Goal: Navigation & Orientation: Go to known website

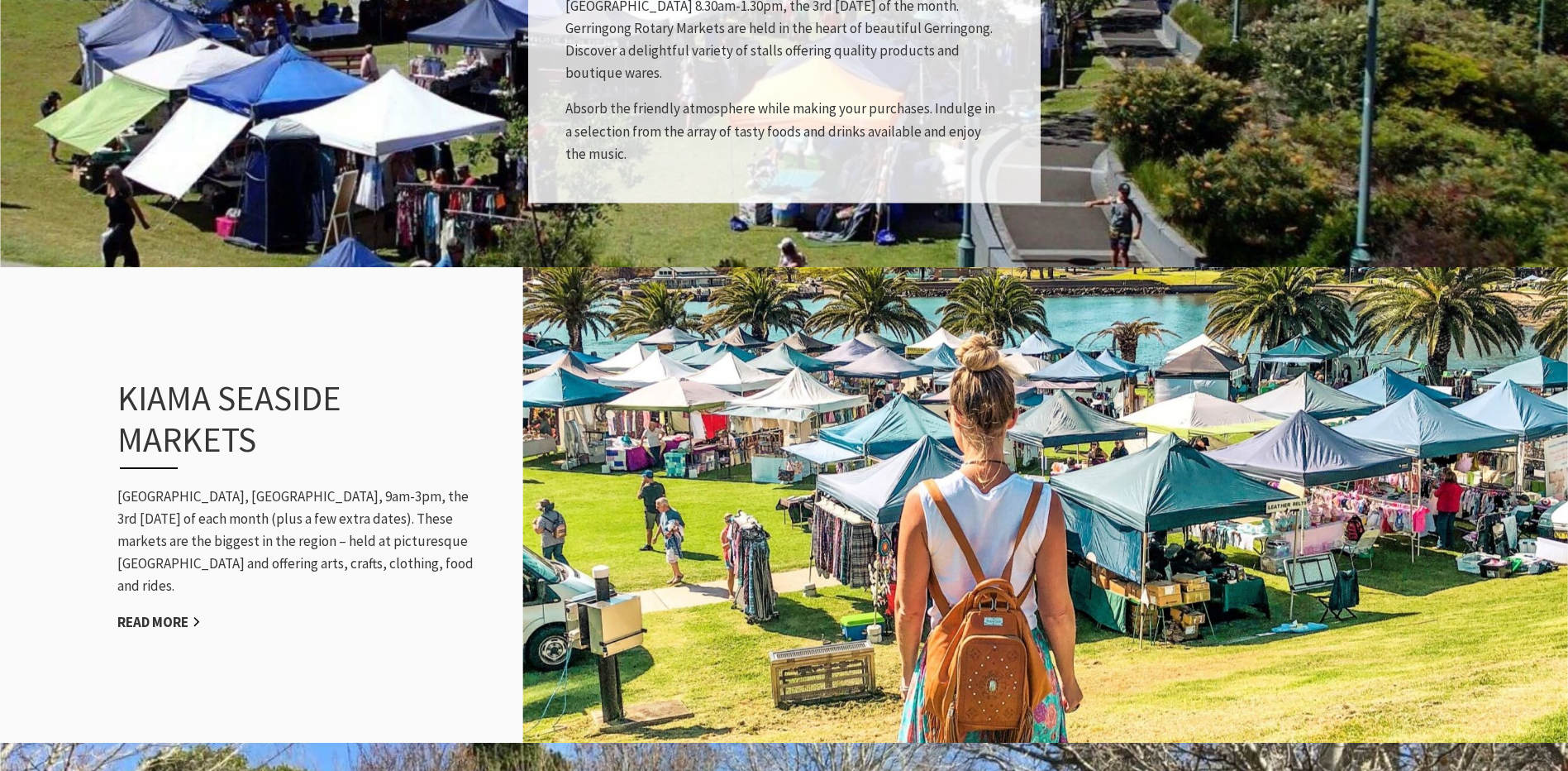
scroll to position [539, 1589]
click at [165, 613] on link "Read More" at bounding box center [159, 622] width 83 height 19
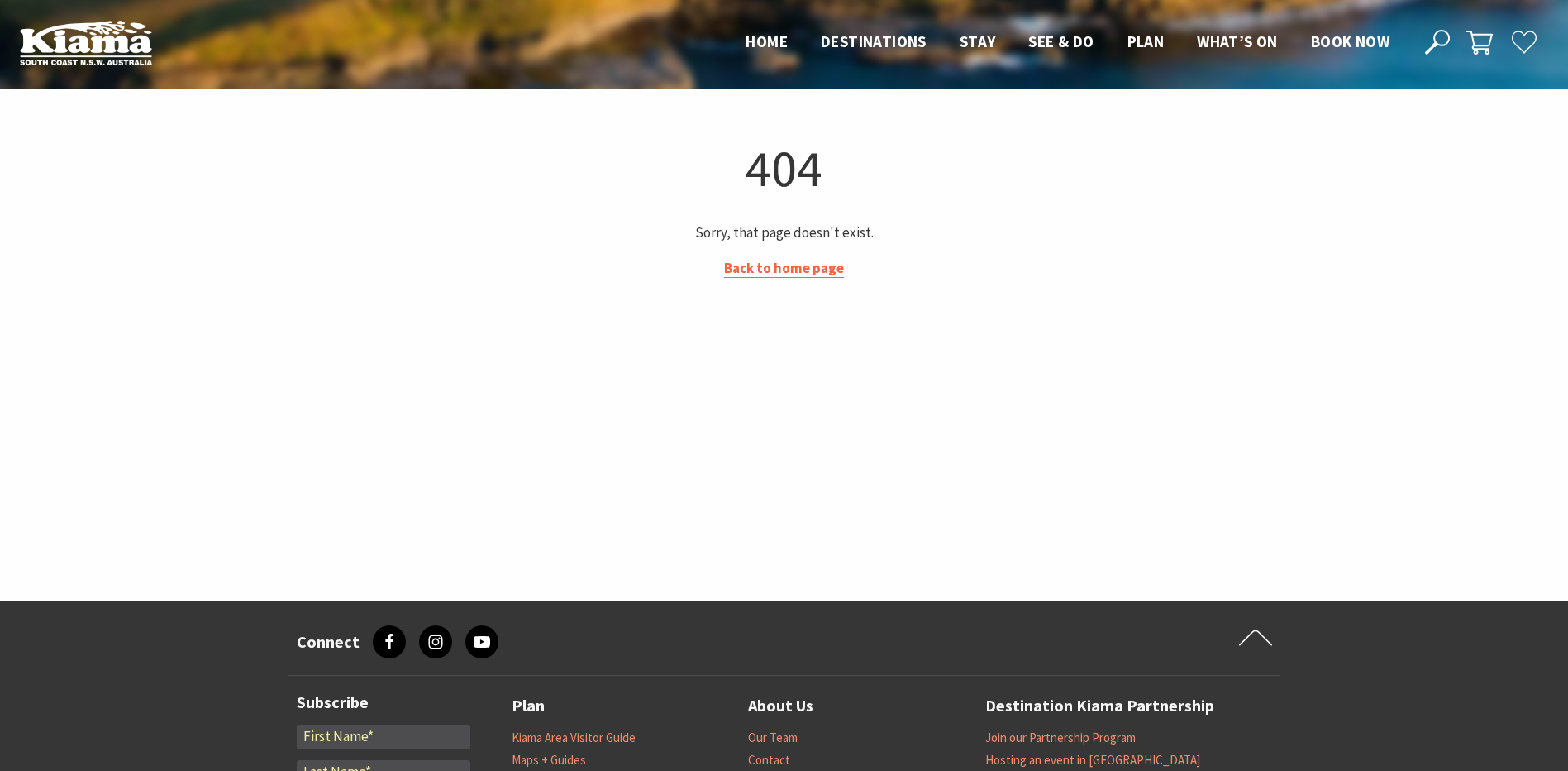
click at [781, 274] on link "Back to home page" at bounding box center [784, 268] width 119 height 19
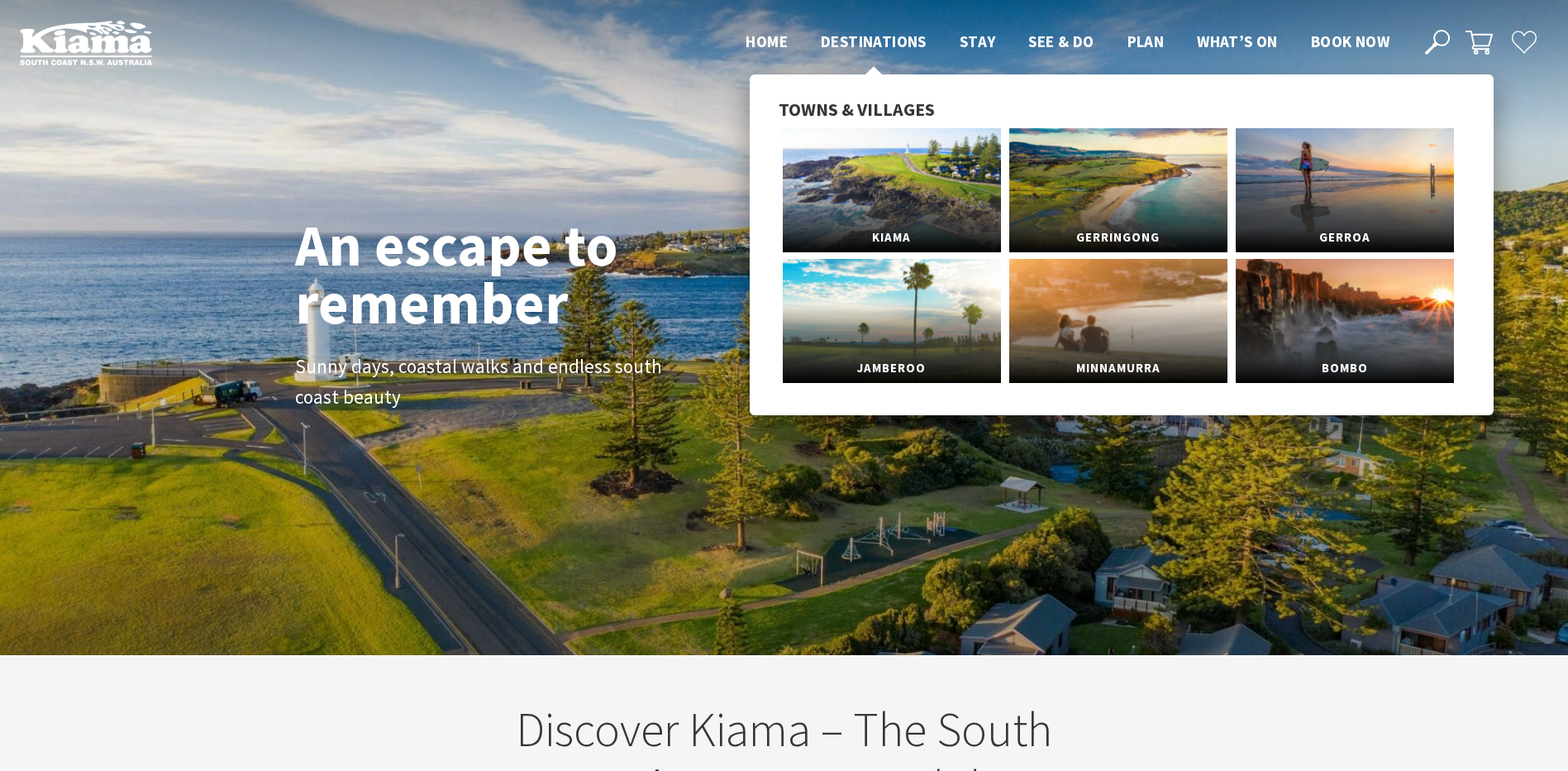
scroll to position [287, 1581]
